Goal: Task Accomplishment & Management: Use online tool/utility

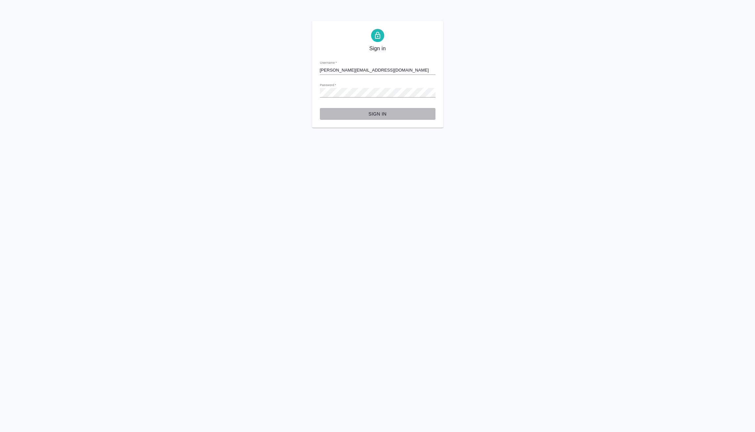
click at [382, 111] on span "Sign in" at bounding box center [377, 114] width 105 height 8
click at [385, 112] on span "Sign in" at bounding box center [377, 114] width 105 height 8
click at [362, 114] on span "Sign in" at bounding box center [377, 114] width 105 height 8
